Goal: Transaction & Acquisition: Book appointment/travel/reservation

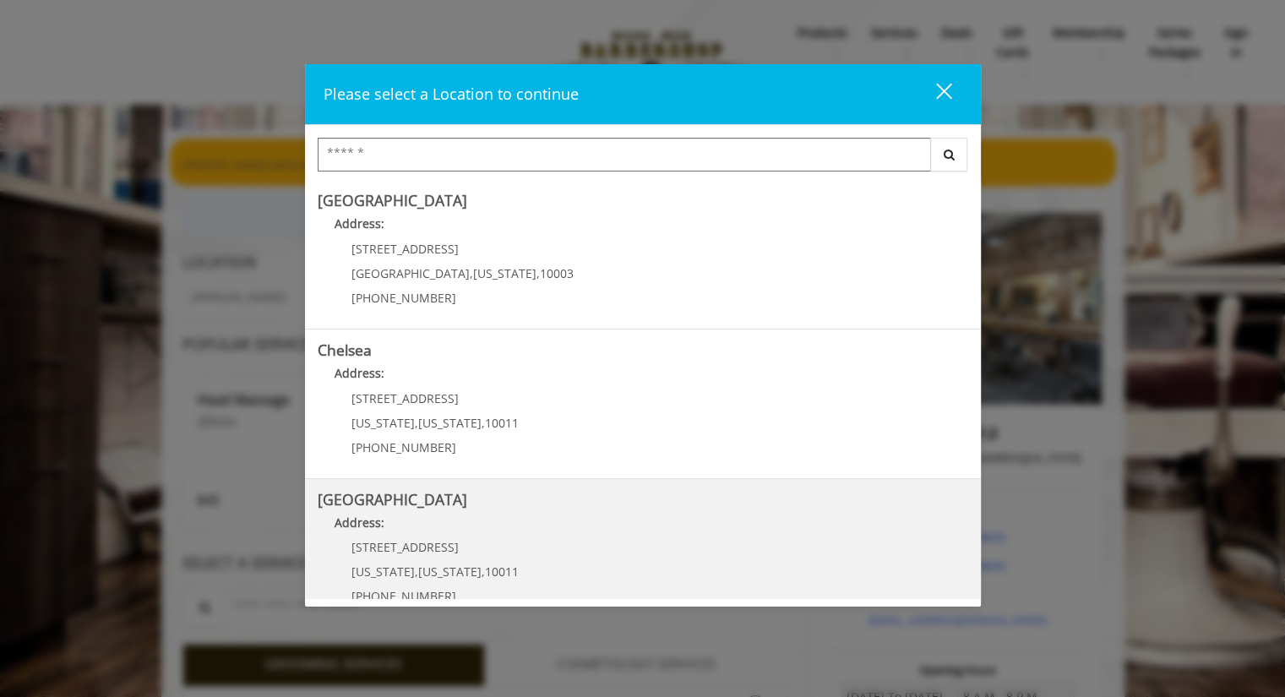
scroll to position [1, 0]
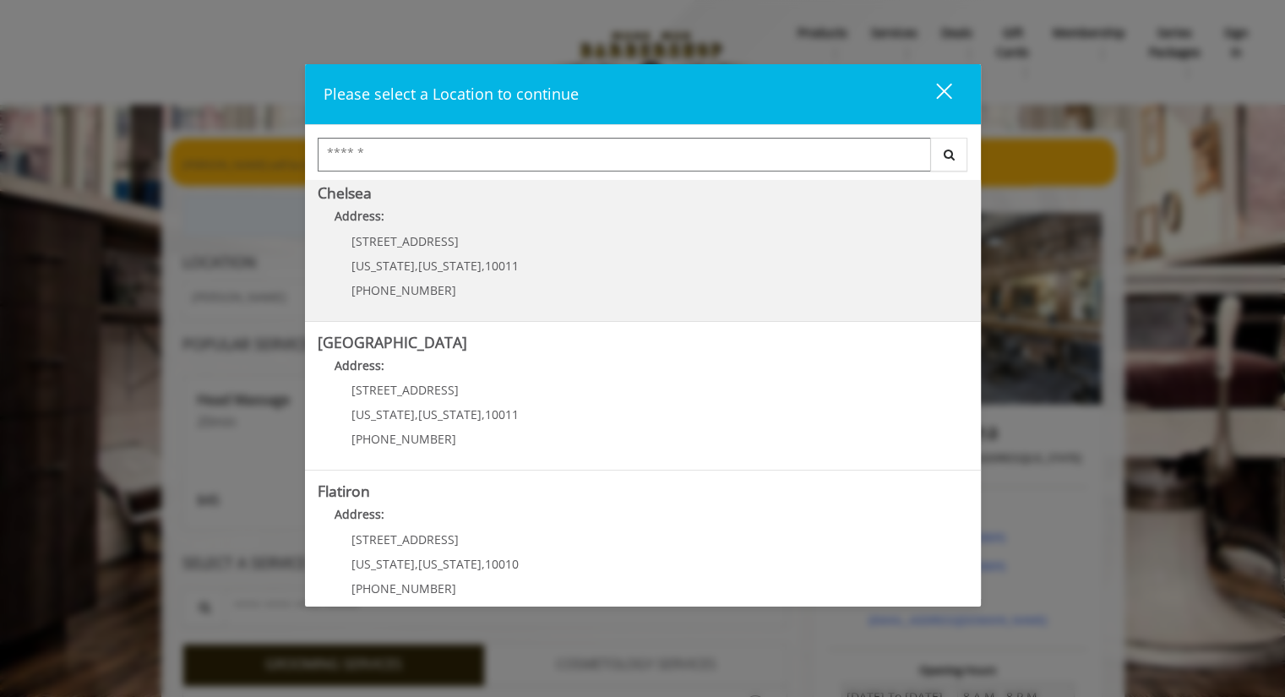
scroll to position [327, 0]
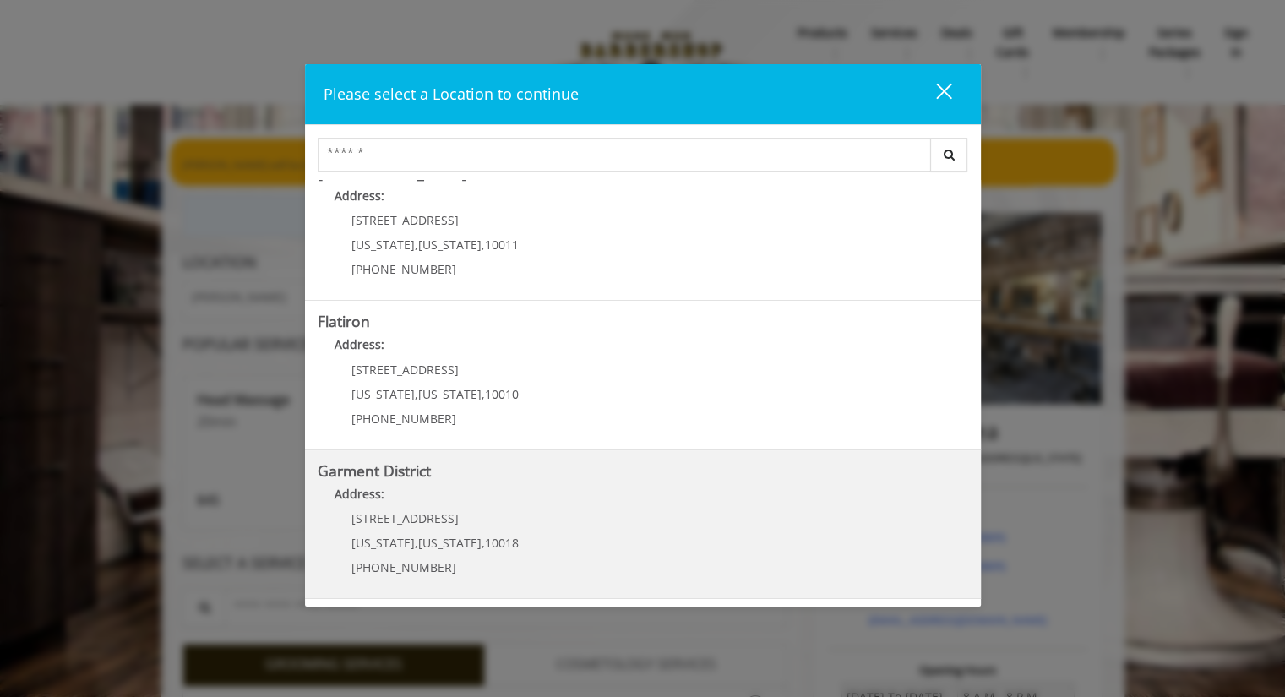
click at [426, 527] on div "1400 Broadway New York , New York , 10018 (212) 997-4247" at bounding box center [423, 549] width 210 height 74
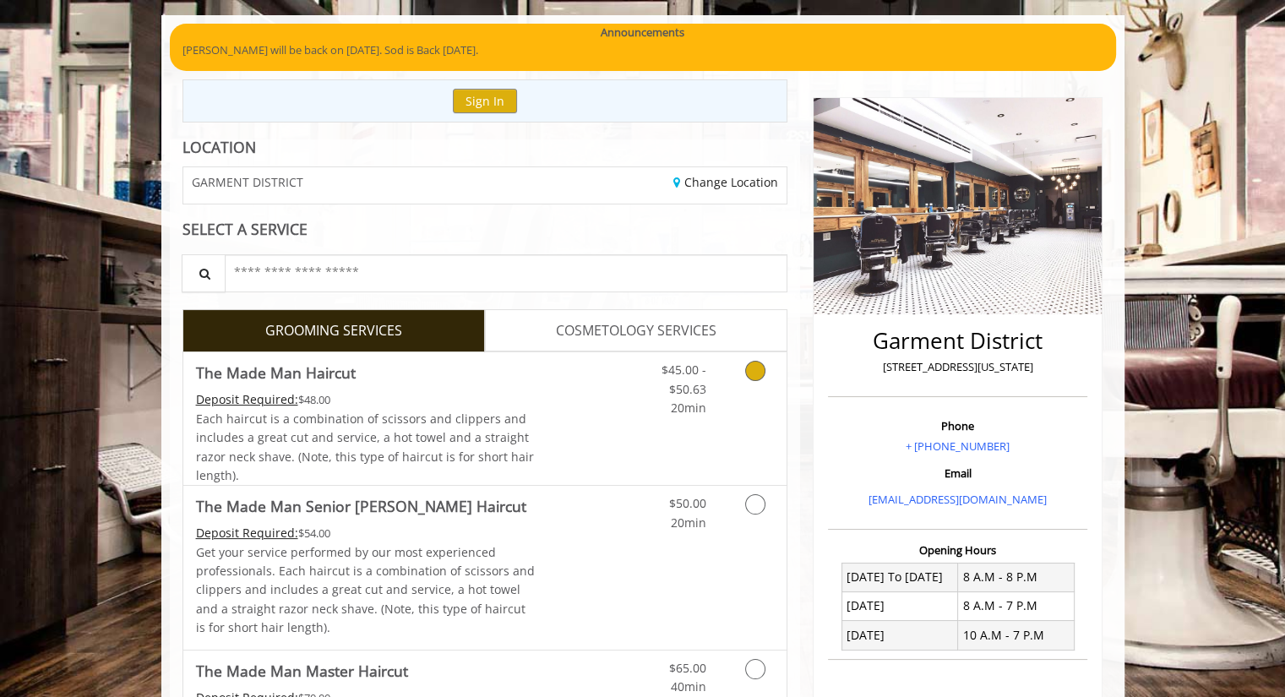
click at [484, 388] on link "The Made Man Haircut Deposit Required: $48.00 Each haircut is a combination of …" at bounding box center [366, 418] width 340 height 133
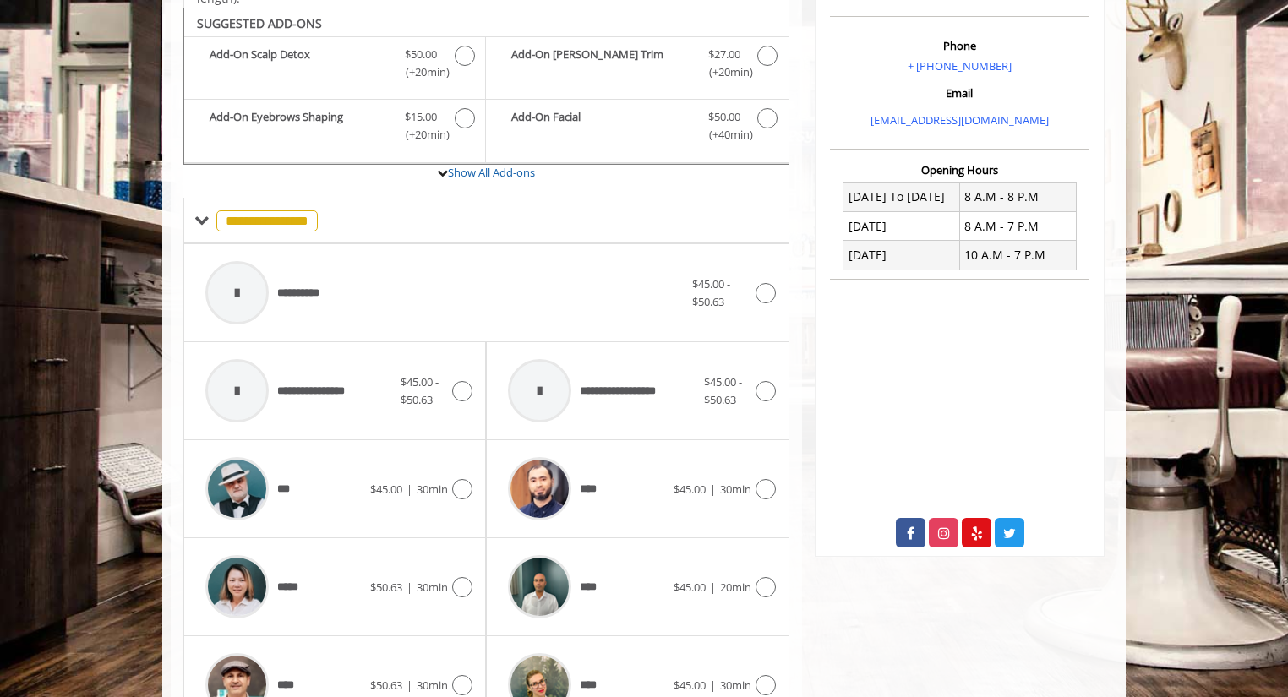
scroll to position [502, 0]
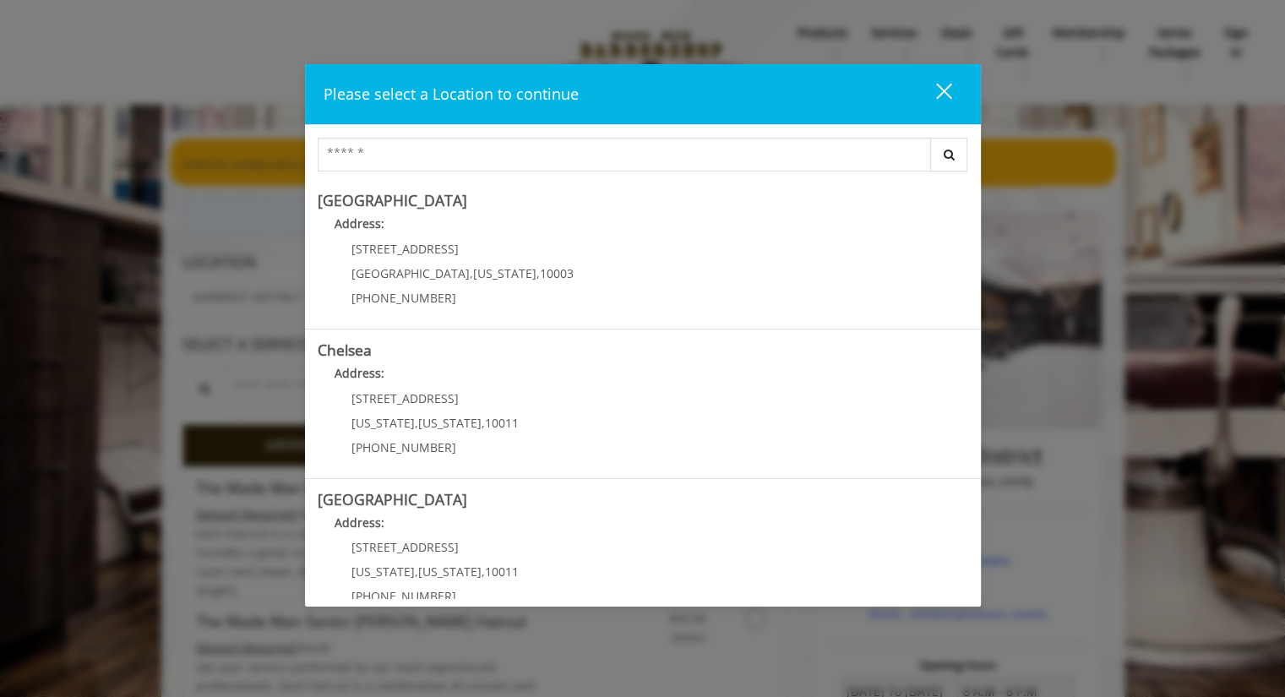
click at [939, 82] on div "close" at bounding box center [934, 94] width 34 height 25
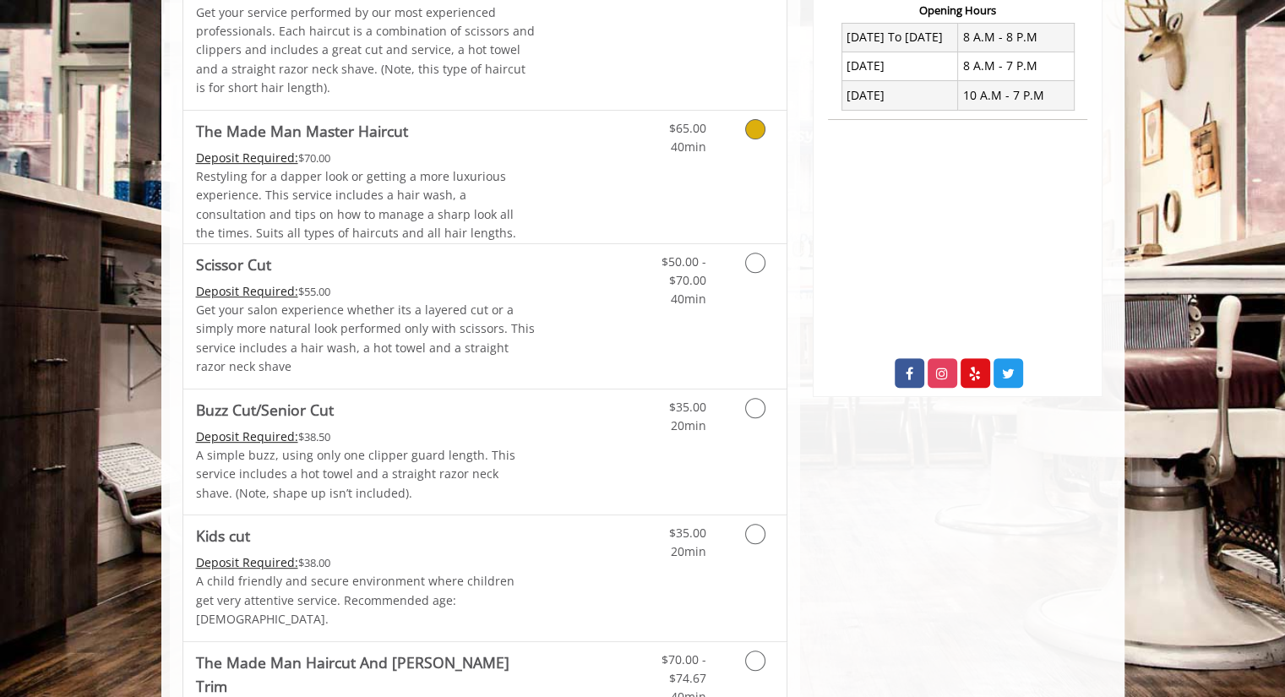
scroll to position [674, 0]
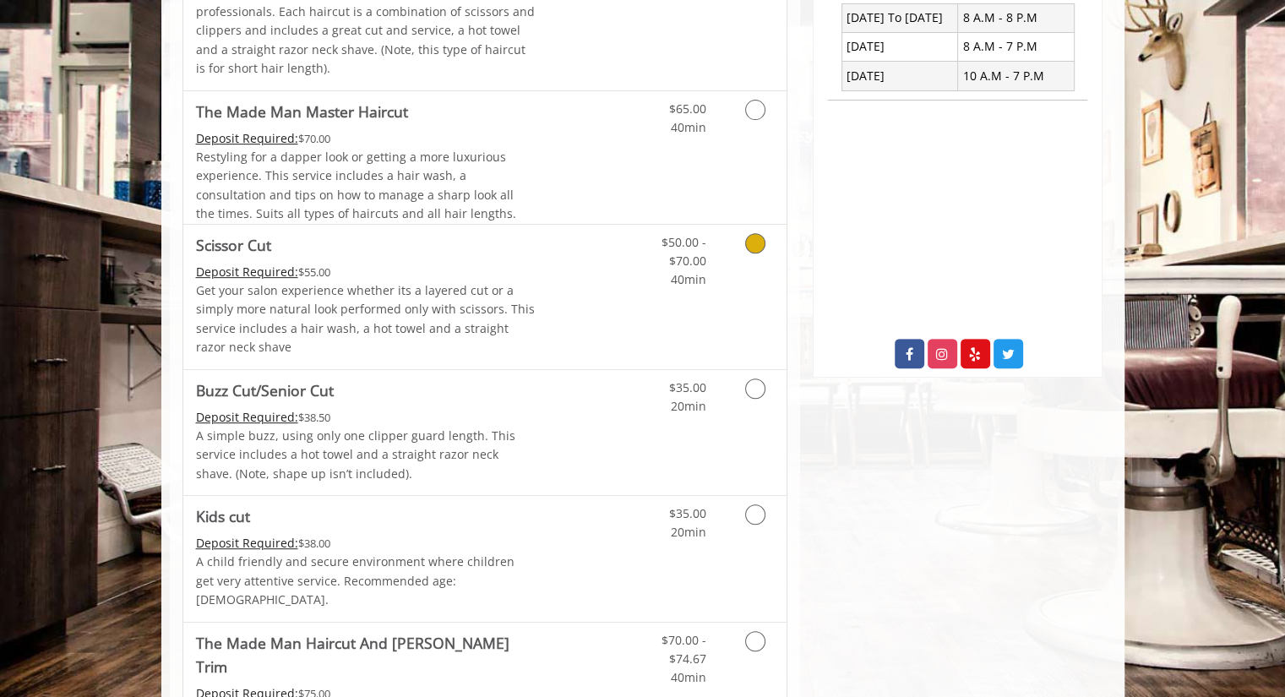
click at [406, 323] on p "Get your salon experience whether its a layered cut or a simply more natural lo…" at bounding box center [366, 319] width 340 height 76
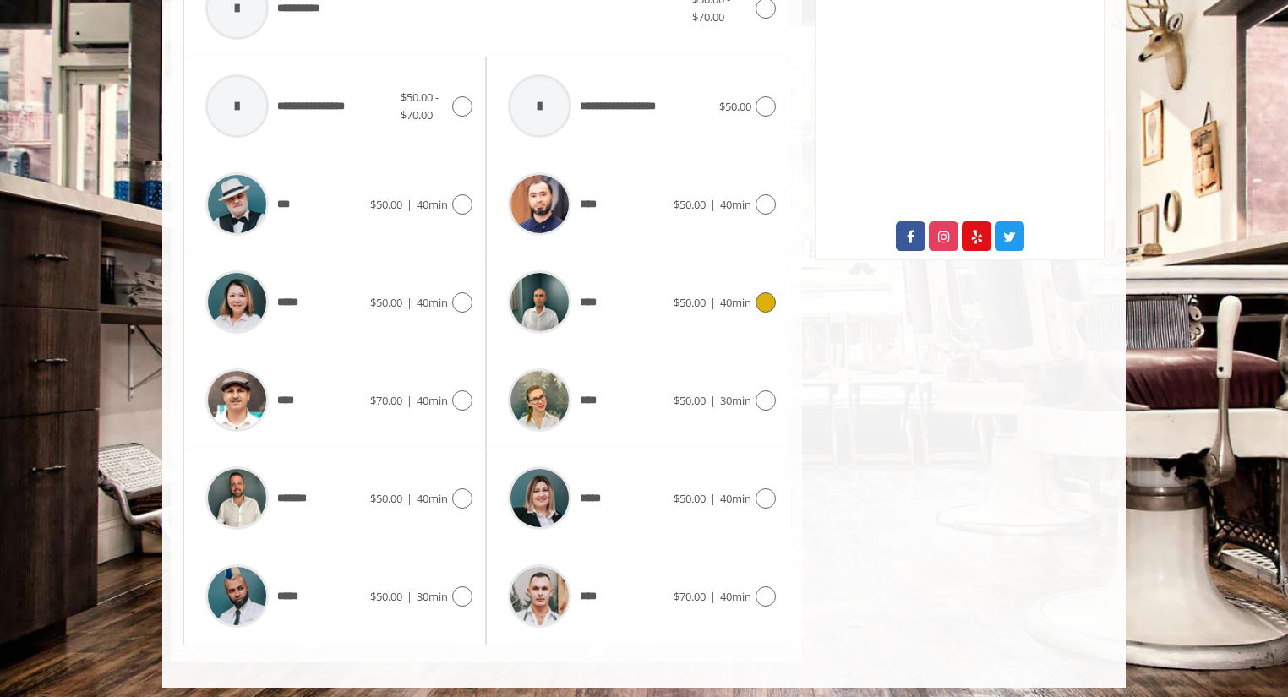
scroll to position [796, 0]
